Goal: Check status: Check status

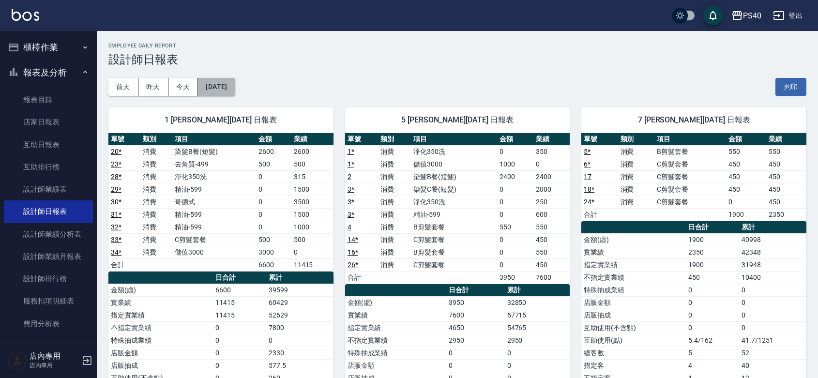
click at [219, 88] on button "[DATE]" at bounding box center [216, 87] width 37 height 18
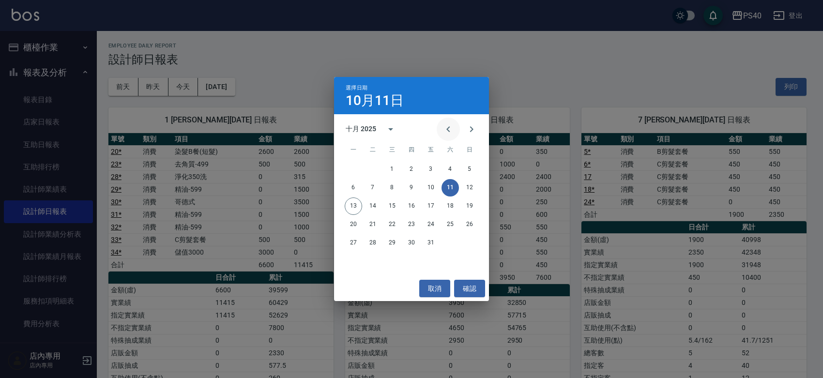
click at [443, 125] on icon "Previous month" at bounding box center [449, 129] width 12 height 12
click at [376, 245] on button "30" at bounding box center [372, 242] width 17 height 17
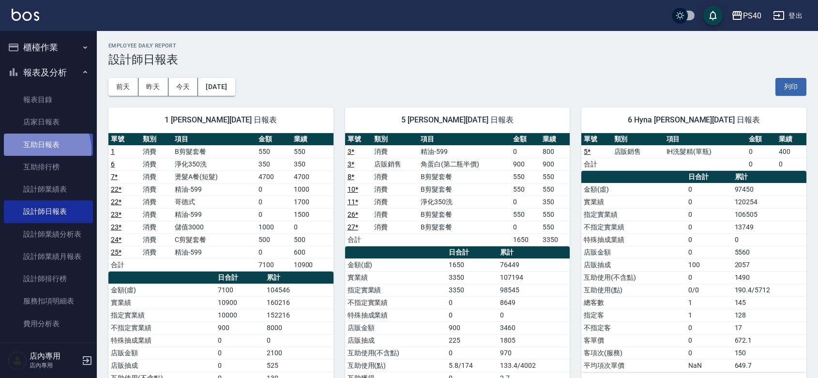
click at [44, 149] on link "互助日報表" at bounding box center [48, 145] width 89 height 22
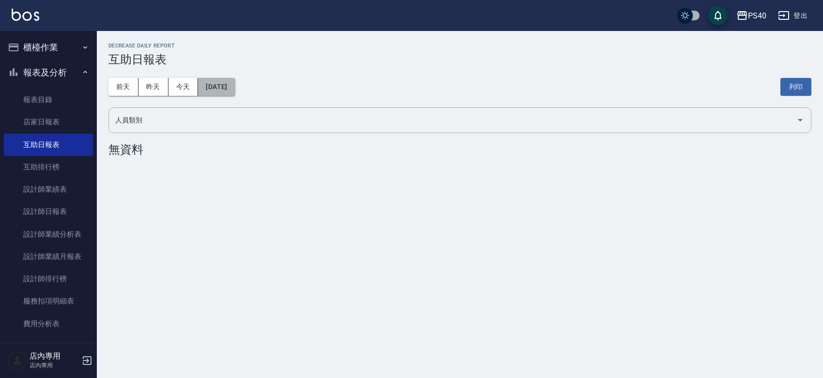
click at [212, 86] on button "[DATE]" at bounding box center [216, 87] width 37 height 18
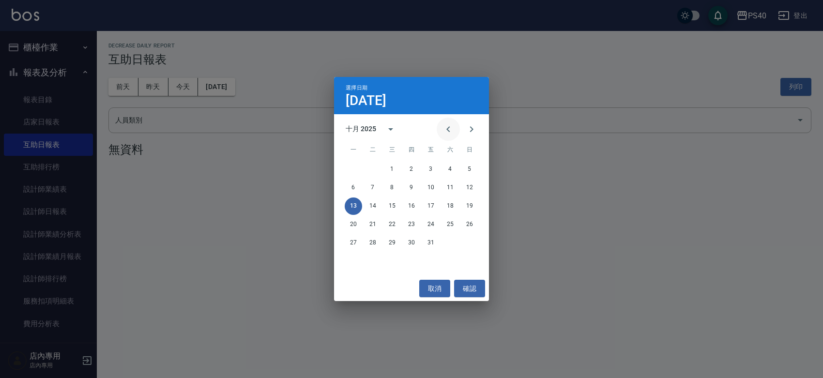
click at [443, 127] on icon "Previous month" at bounding box center [449, 129] width 12 height 12
click at [369, 248] on button "30" at bounding box center [372, 242] width 17 height 17
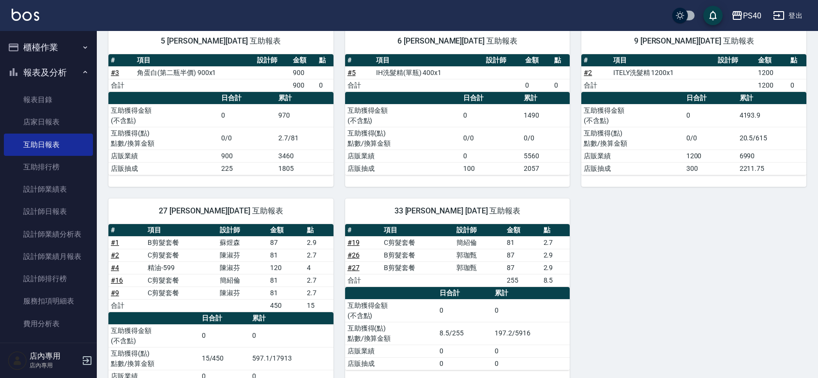
scroll to position [156, 0]
